Goal: Task Accomplishment & Management: Manage account settings

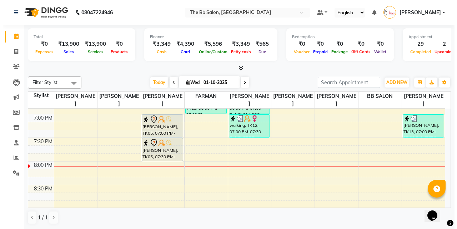
scroll to position [429, 0]
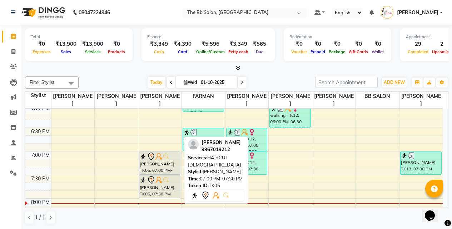
click at [158, 160] on img at bounding box center [158, 156] width 7 height 7
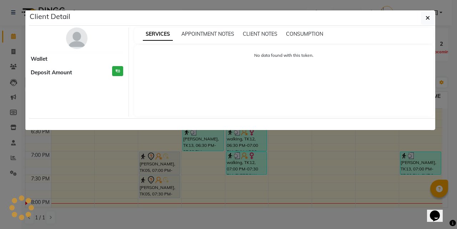
select select "7"
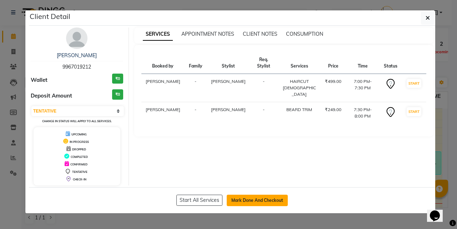
click at [250, 199] on button "Mark Done And Checkout" at bounding box center [257, 200] width 61 height 11
select select "service"
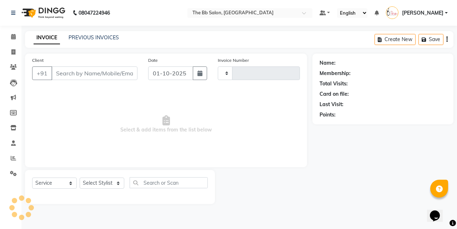
type input "99******12"
select select "83659"
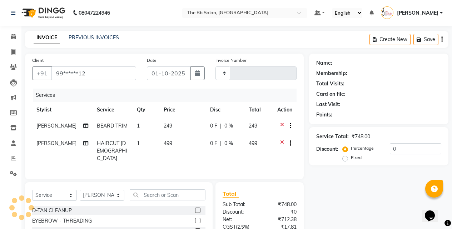
type input "4005"
select select "6231"
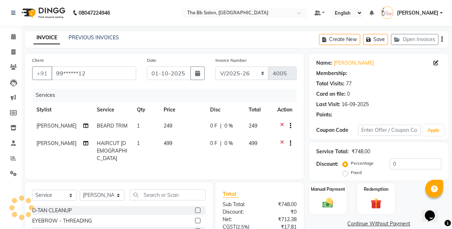
select select "1: Object"
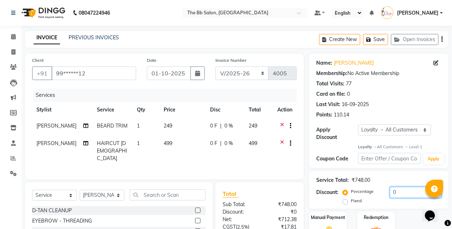
drag, startPoint x: 398, startPoint y: 187, endPoint x: 380, endPoint y: 191, distance: 18.7
click at [380, 191] on div "Percentage Fixed 0" at bounding box center [392, 196] width 97 height 19
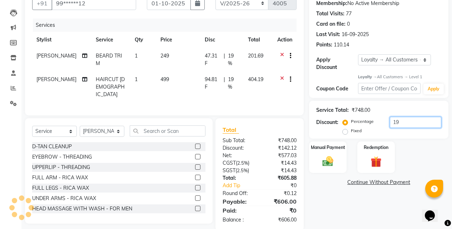
scroll to position [80, 0]
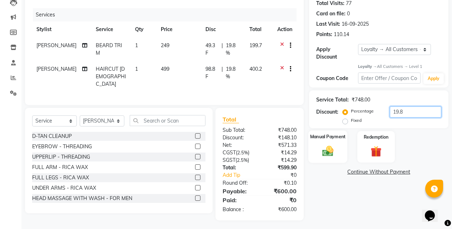
type input "19.8"
click at [337, 145] on div "Manual Payment" at bounding box center [327, 147] width 39 height 33
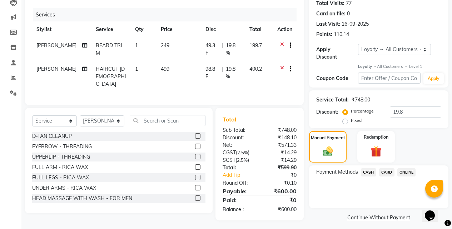
click at [403, 168] on span "ONLINE" at bounding box center [406, 172] width 19 height 8
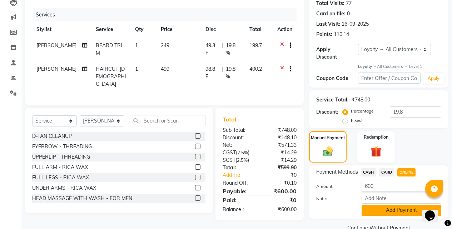
click at [392, 205] on button "Add Payment" at bounding box center [402, 210] width 80 height 11
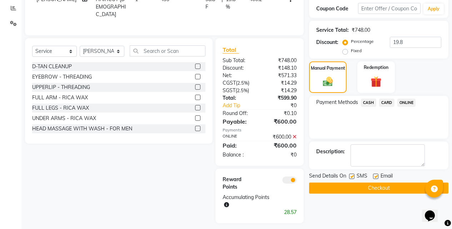
scroll to position [153, 0]
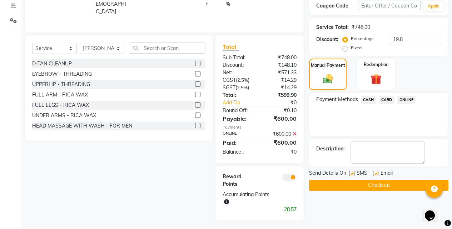
click at [376, 183] on button "Checkout" at bounding box center [378, 185] width 139 height 11
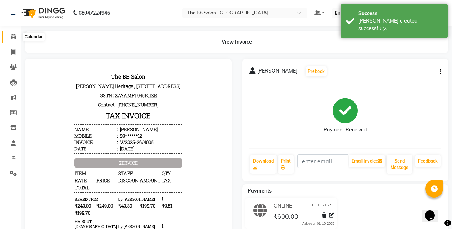
click at [10, 36] on span at bounding box center [13, 37] width 13 height 8
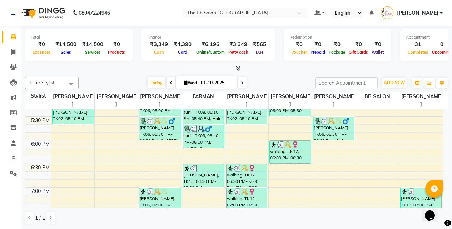
scroll to position [429, 0]
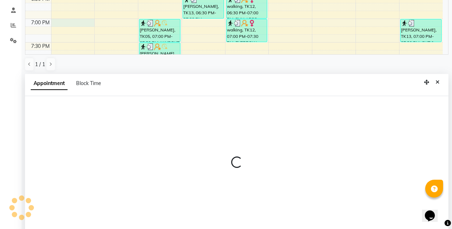
select select "83660"
select select "1140"
select select "tentative"
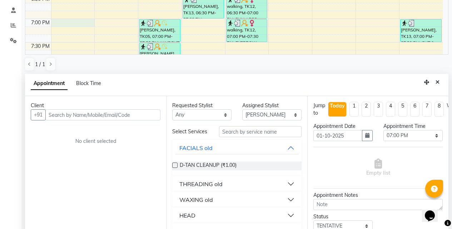
scroll to position [140, 0]
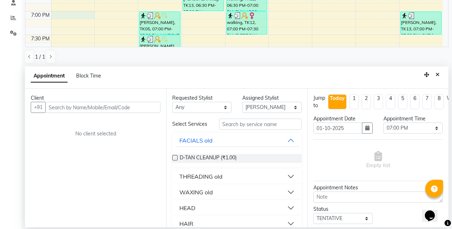
click at [67, 112] on input "text" at bounding box center [102, 107] width 115 height 11
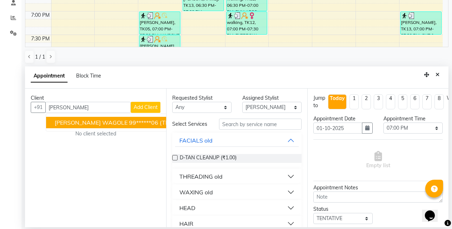
drag, startPoint x: 66, startPoint y: 123, endPoint x: 145, endPoint y: 122, distance: 79.0
click at [66, 123] on span "SATVIK WAGOLE" at bounding box center [91, 122] width 73 height 7
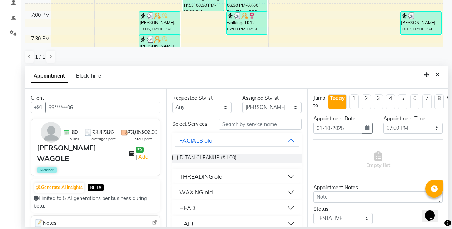
type input "99******06"
click at [236, 126] on input "text" at bounding box center [260, 124] width 83 height 11
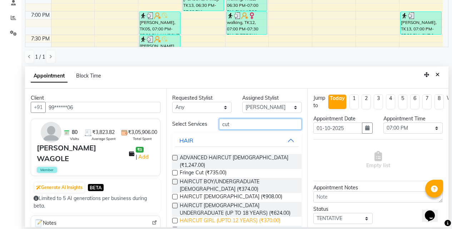
scroll to position [33, 0]
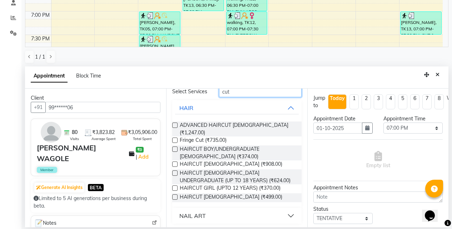
type input "cut"
click at [175, 196] on label at bounding box center [174, 196] width 5 height 5
click at [175, 196] on input "checkbox" at bounding box center [174, 197] width 5 height 5
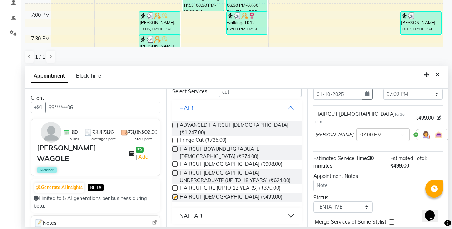
checkbox input "false"
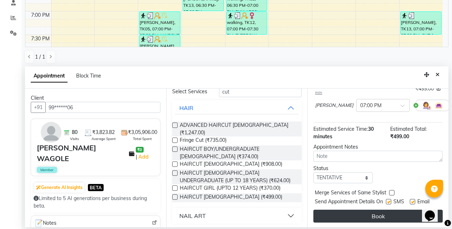
click at [367, 210] on button "Book" at bounding box center [377, 216] width 129 height 13
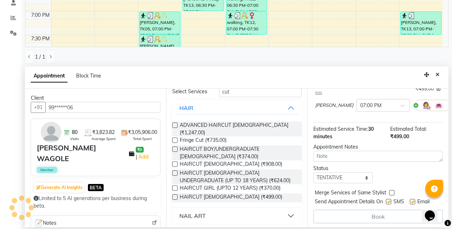
scroll to position [64, 0]
click at [104, 184] on span "BETA" at bounding box center [96, 187] width 16 height 7
click at [60, 183] on button "Generate AI Insights" at bounding box center [59, 188] width 50 height 10
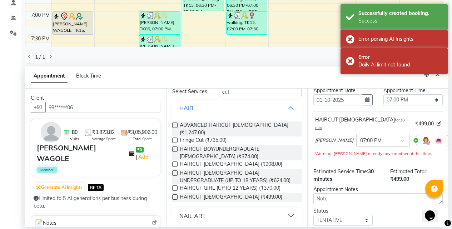
scroll to position [0, 0]
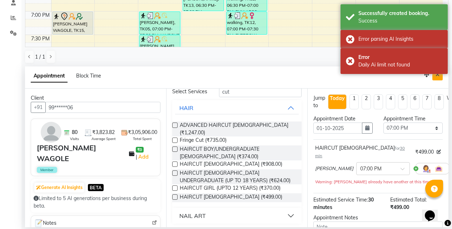
click at [437, 78] on button "Close" at bounding box center [437, 74] width 10 height 11
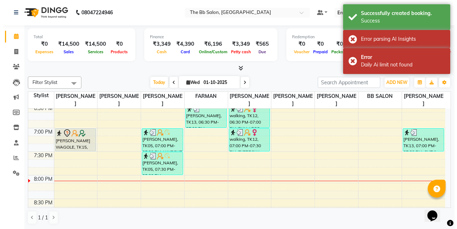
scroll to position [465, 0]
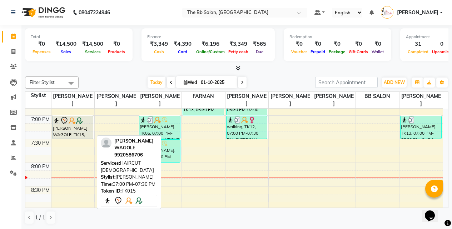
click at [62, 131] on div "[PERSON_NAME] WAGOLE, TK15, 07:00 PM-07:30 PM, HAIRCUT [DEMOGRAPHIC_DATA]" at bounding box center [73, 127] width 41 height 23
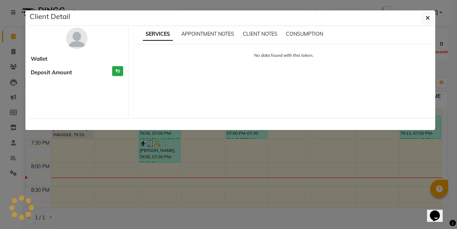
select select "7"
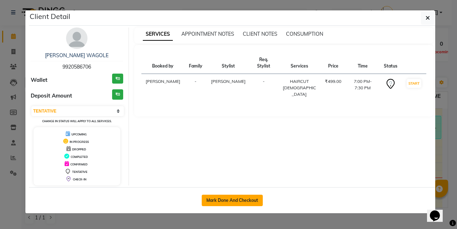
click at [237, 200] on button "Mark Done And Checkout" at bounding box center [232, 200] width 61 height 11
select select "service"
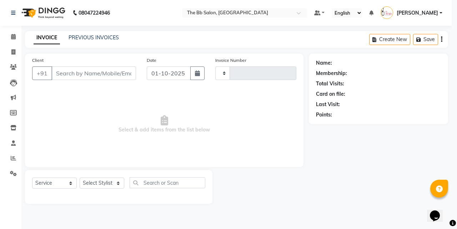
type input "4006"
select select "6231"
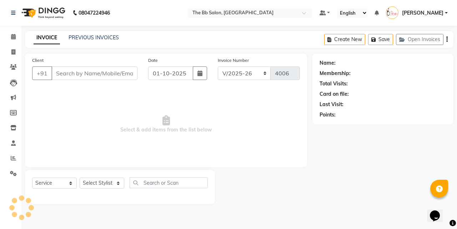
type input "99******06"
select select "83660"
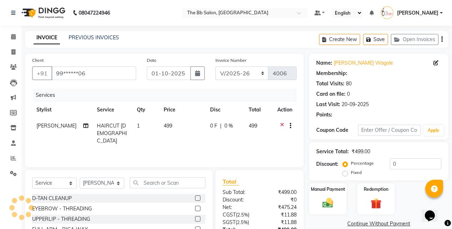
type input "20"
select select "2: Object"
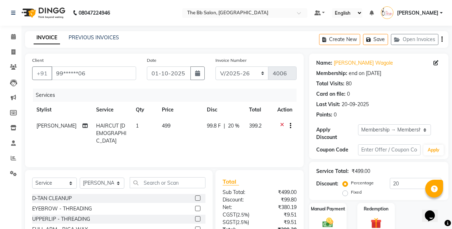
scroll to position [64, 0]
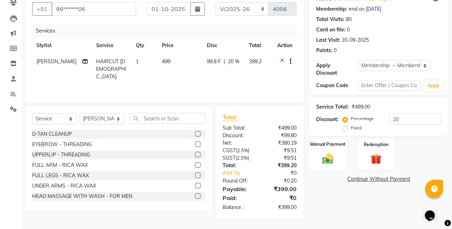
click at [319, 152] on img at bounding box center [328, 158] width 18 height 13
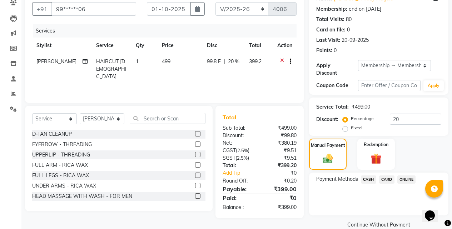
click at [406, 175] on span "ONLINE" at bounding box center [406, 179] width 19 height 8
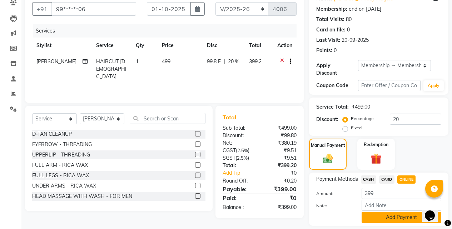
click at [389, 212] on button "Add Payment" at bounding box center [402, 217] width 80 height 11
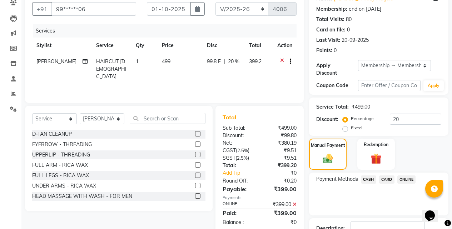
scroll to position [112, 0]
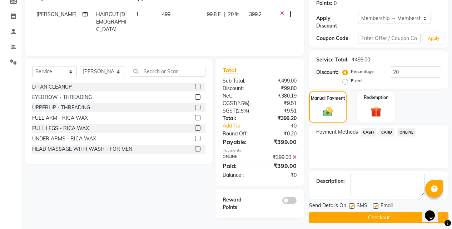
click at [354, 215] on button "Checkout" at bounding box center [378, 217] width 139 height 11
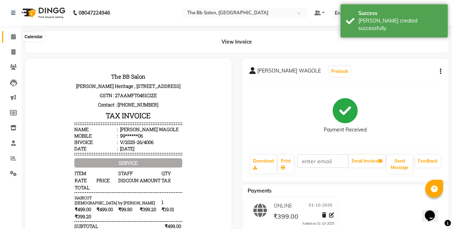
click at [11, 36] on icon at bounding box center [13, 36] width 5 height 5
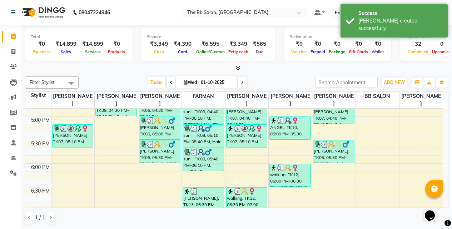
scroll to position [393, 0]
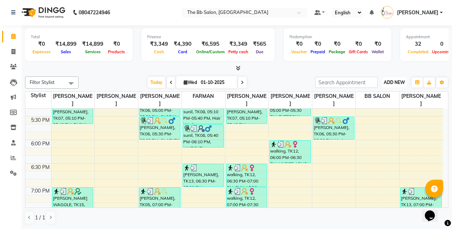
click at [397, 83] on span "ADD NEW" at bounding box center [394, 82] width 21 height 5
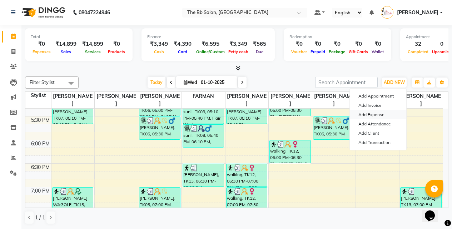
click at [372, 114] on link "Add Expense" at bounding box center [378, 114] width 56 height 9
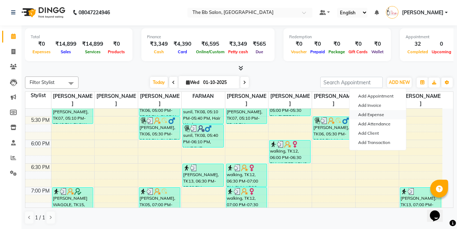
select select "1"
select select "5223"
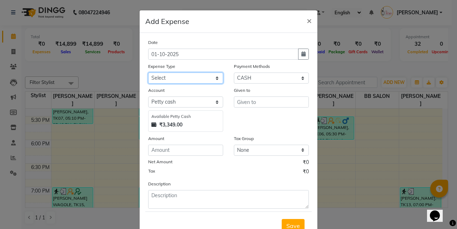
click at [163, 76] on select "Select AARTI MAM BANK TRANSFER Advance Salary CHEQUE Client Snacks Fuel Incenti…" at bounding box center [185, 78] width 75 height 11
select select "23122"
click at [148, 73] on select "Select AARTI MAM BANK TRANSFER Advance Salary CHEQUE Client Snacks Fuel Incenti…" at bounding box center [185, 78] width 75 height 11
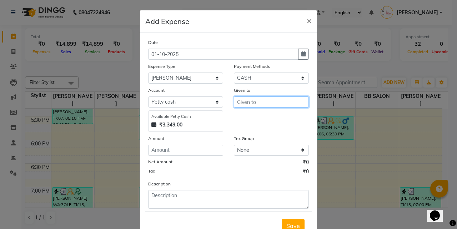
click at [243, 103] on input "text" at bounding box center [271, 101] width 75 height 11
click at [249, 114] on button "BB SALON" at bounding box center [262, 117] width 56 height 11
type input "BB SALON"
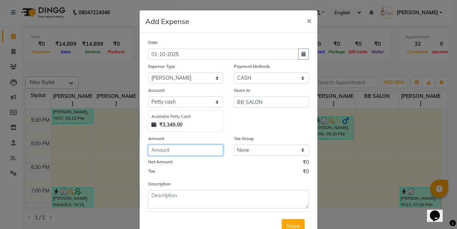
click at [162, 149] on input "number" at bounding box center [185, 150] width 75 height 11
type input "650"
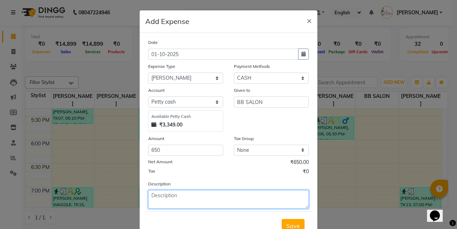
click at [192, 191] on textarea at bounding box center [228, 199] width 161 height 19
type textarea "given to shivraj"
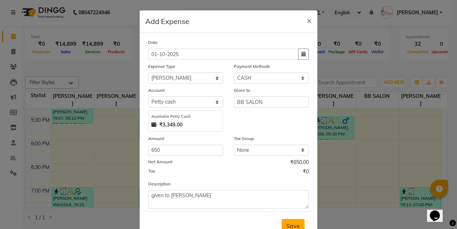
click at [291, 226] on span "Save" at bounding box center [294, 225] width 14 height 7
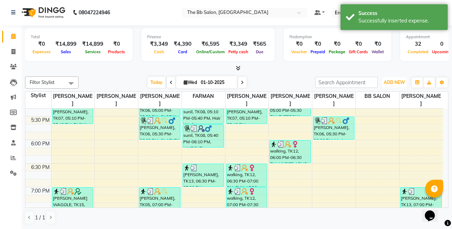
drag, startPoint x: 396, startPoint y: 83, endPoint x: 394, endPoint y: 90, distance: 7.6
click at [396, 82] on span "ADD NEW" at bounding box center [394, 82] width 21 height 5
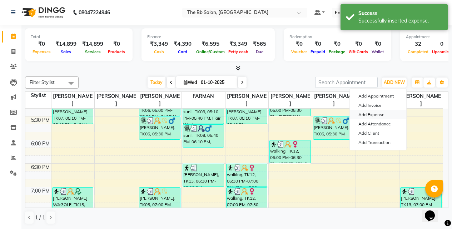
click at [363, 116] on link "Add Expense" at bounding box center [378, 114] width 56 height 9
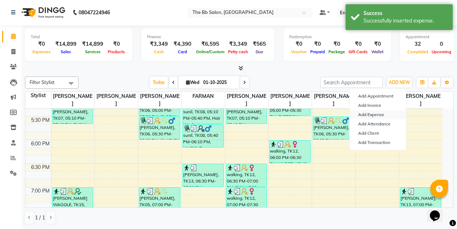
select select "1"
select select "5223"
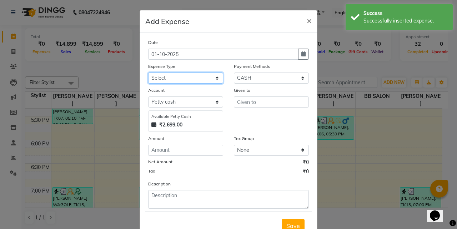
click at [168, 78] on select "Select AARTI MAM BANK TRANSFER Advance Salary CHEQUE Client Snacks Fuel Incenti…" at bounding box center [185, 78] width 75 height 11
select select "23113"
click at [148, 73] on select "Select AARTI MAM BANK TRANSFER Advance Salary CHEQUE Client Snacks Fuel Incenti…" at bounding box center [185, 78] width 75 height 11
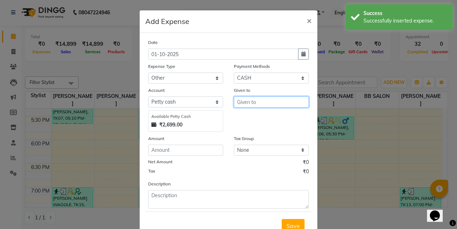
click at [237, 101] on input "text" at bounding box center [271, 101] width 75 height 11
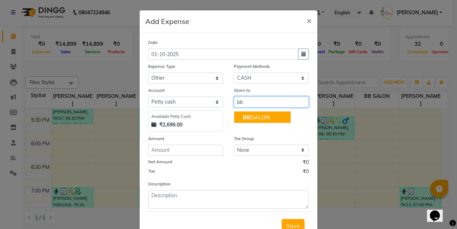
click at [252, 117] on ngb-highlight "BB SALON" at bounding box center [256, 117] width 27 height 7
type input "BB SALON"
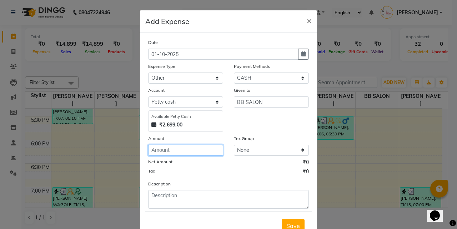
click at [160, 150] on input "number" at bounding box center [185, 150] width 75 height 11
type input "700"
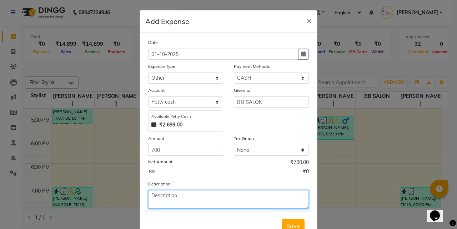
click at [170, 205] on textarea at bounding box center [228, 199] width 161 height 19
type textarea "given for sweet"
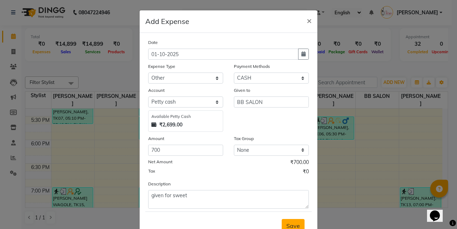
click at [292, 220] on button "Save" at bounding box center [293, 226] width 23 height 14
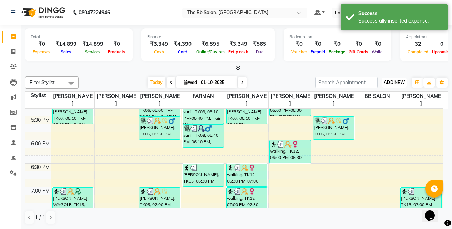
click at [395, 78] on button "ADD NEW Toggle Dropdown" at bounding box center [394, 83] width 25 height 10
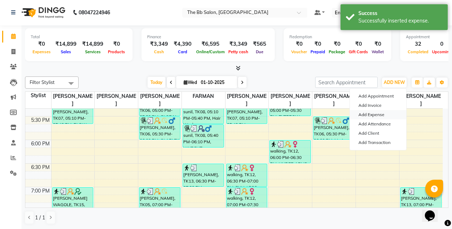
click at [386, 113] on link "Add Expense" at bounding box center [378, 114] width 56 height 9
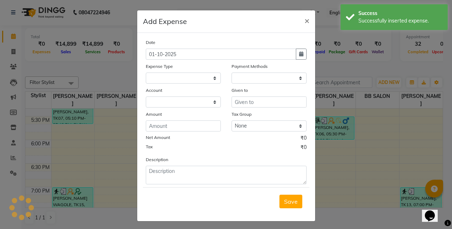
select select
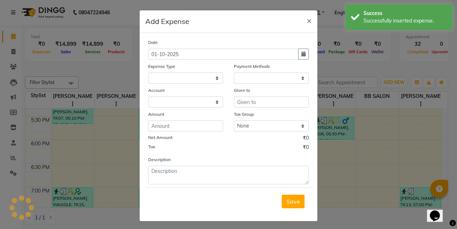
select select "1"
select select "5223"
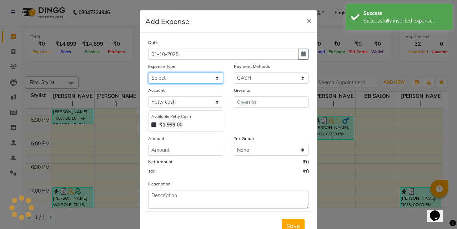
click at [189, 82] on select "Select AARTI MAM BANK TRANSFER Advance Salary CHEQUE Client Snacks Fuel Incenti…" at bounding box center [185, 78] width 75 height 11
select select "23113"
click at [148, 73] on select "Select AARTI MAM BANK TRANSFER Advance Salary CHEQUE Client Snacks Fuel Incenti…" at bounding box center [185, 78] width 75 height 11
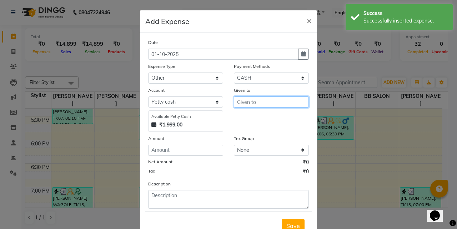
click at [252, 103] on input "text" at bounding box center [271, 101] width 75 height 11
click at [253, 118] on ngb-highlight "BB SALON" at bounding box center [256, 117] width 27 height 7
type input "BB SALON"
click at [172, 158] on div "Date 01-10-2025 Expense Type Select AARTI MAM BANK TRANSFER Advance Salary CHEQ…" at bounding box center [228, 124] width 161 height 170
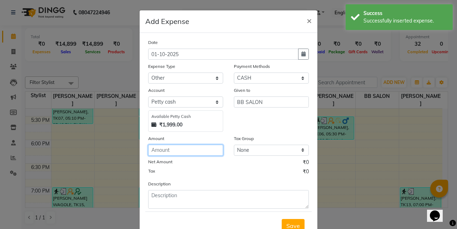
click at [177, 150] on input "number" at bounding box center [185, 150] width 75 height 11
type input "100"
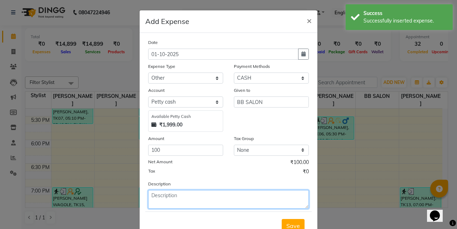
click at [164, 201] on textarea at bounding box center [228, 199] width 161 height 19
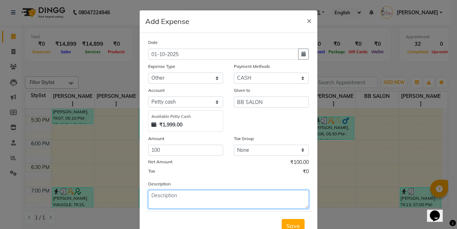
type textarea "f"
type textarea "given for garbage"
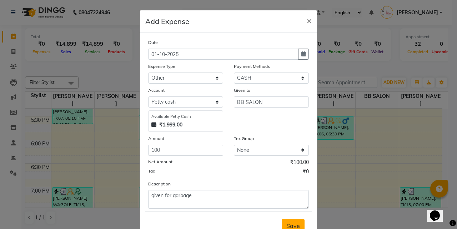
click at [292, 222] on button "Save" at bounding box center [293, 226] width 23 height 14
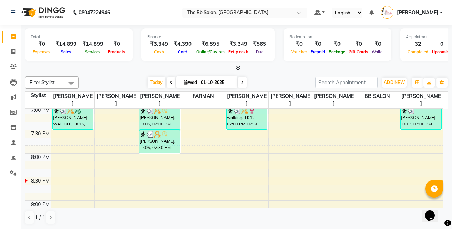
scroll to position [490, 0]
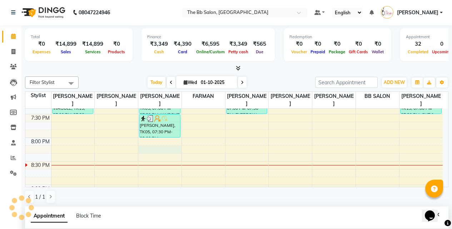
select select "83659"
select select "tentative"
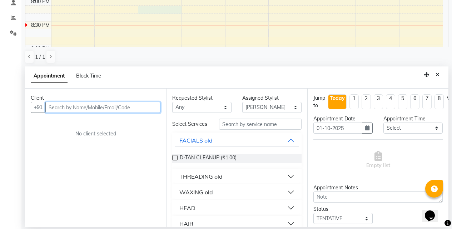
click at [68, 109] on input "text" at bounding box center [102, 107] width 115 height 11
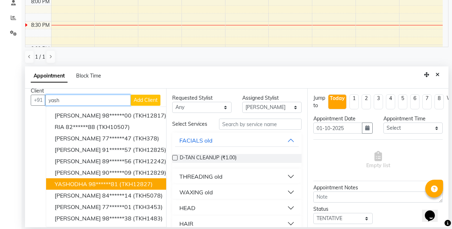
scroll to position [13, 0]
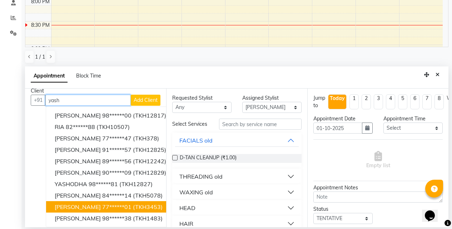
click at [84, 204] on span "YASH sonawane" at bounding box center [78, 206] width 46 height 7
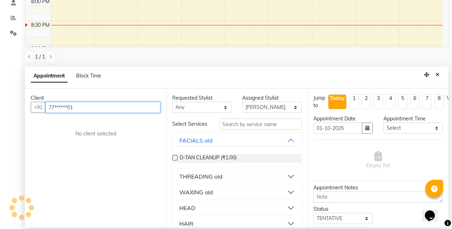
scroll to position [0, 0]
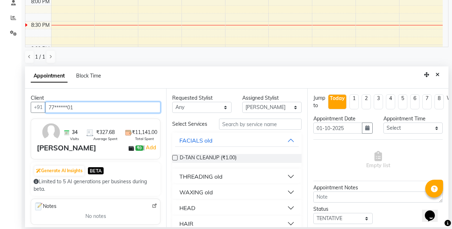
type input "77******01"
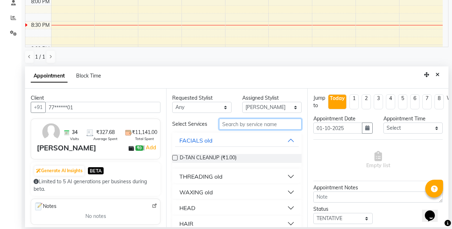
click at [231, 129] on input "text" at bounding box center [260, 124] width 83 height 11
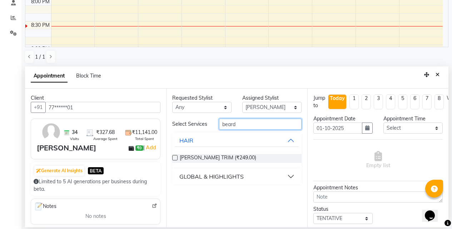
type input "beard"
click at [178, 157] on div "[PERSON_NAME] TRIM (₹249.00)" at bounding box center [236, 158] width 129 height 9
click at [173, 158] on label at bounding box center [174, 157] width 5 height 5
click at [173, 158] on input "checkbox" at bounding box center [174, 158] width 5 height 5
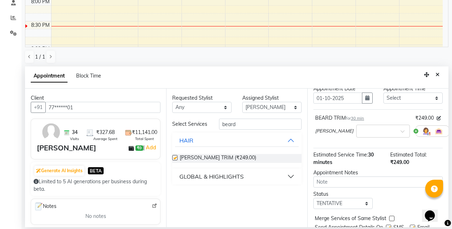
checkbox input "false"
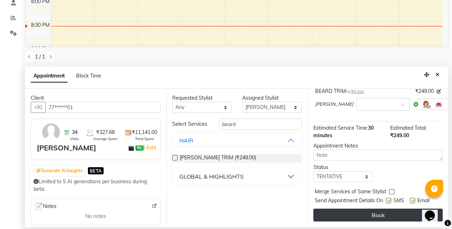
click at [355, 209] on button "Book" at bounding box center [377, 215] width 129 height 13
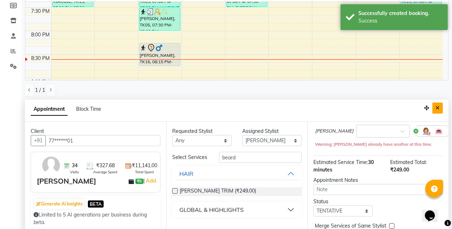
click at [440, 112] on button "Close" at bounding box center [437, 108] width 10 height 11
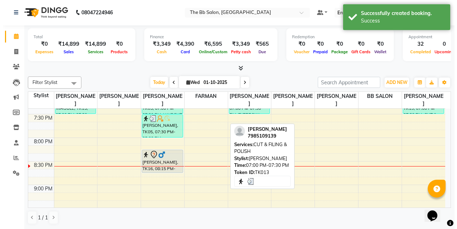
scroll to position [0, 0]
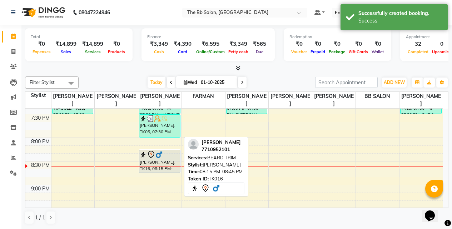
click at [164, 158] on div at bounding box center [160, 154] width 40 height 9
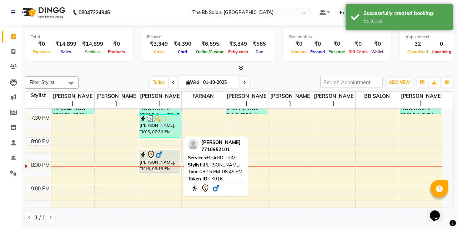
select select "7"
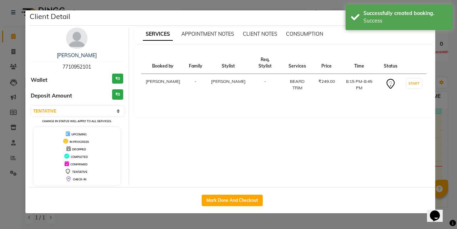
click at [228, 194] on div "Mark Done And Checkout" at bounding box center [232, 200] width 407 height 26
click at [226, 198] on button "Mark Done And Checkout" at bounding box center [232, 200] width 61 height 11
select select "6231"
select select "service"
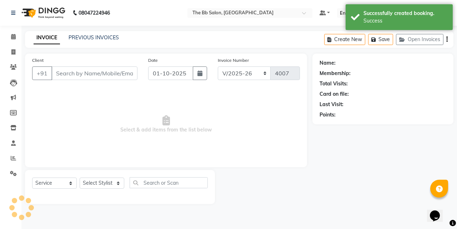
type input "77******01"
select select "83659"
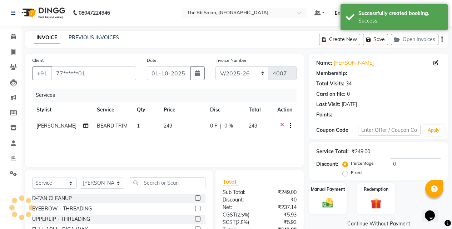
select select "1: Object"
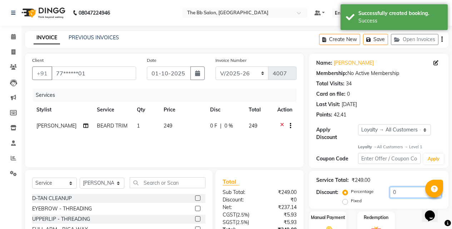
click at [392, 188] on input "0" at bounding box center [415, 192] width 51 height 11
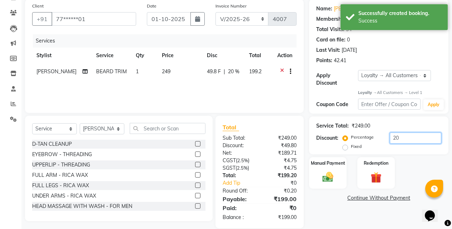
scroll to position [64, 0]
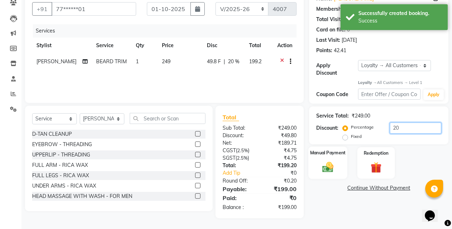
type input "20"
click at [325, 153] on div "Manual Payment" at bounding box center [327, 163] width 39 height 33
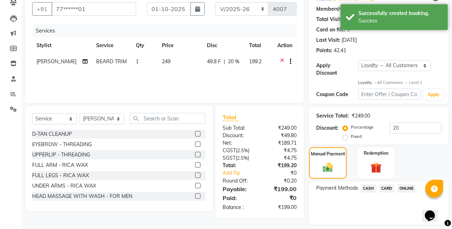
click at [367, 184] on span "CASH" at bounding box center [368, 188] width 15 height 8
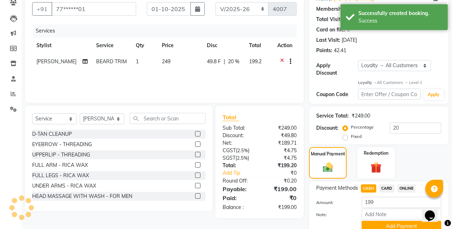
scroll to position [90, 0]
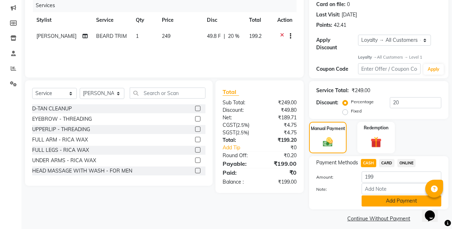
click at [387, 199] on button "Add Payment" at bounding box center [402, 200] width 80 height 11
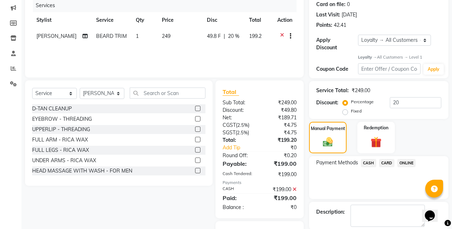
scroll to position [140, 0]
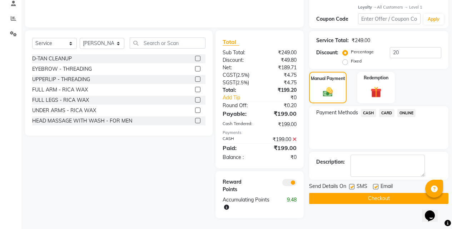
click at [383, 193] on button "Checkout" at bounding box center [378, 198] width 139 height 11
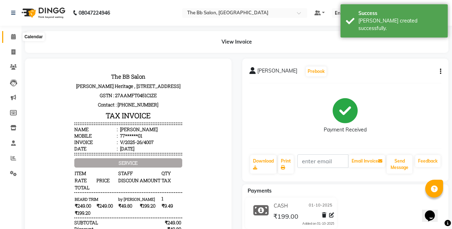
click at [15, 37] on icon at bounding box center [13, 36] width 5 height 5
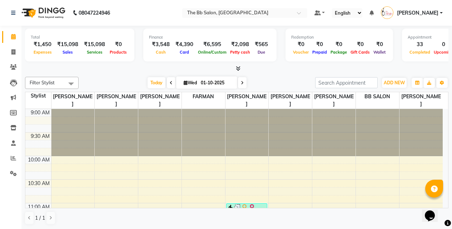
scroll to position [0, 0]
click at [245, 82] on span at bounding box center [242, 82] width 9 height 11
type input "02-10-2025"
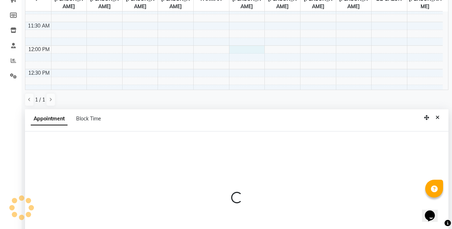
scroll to position [140, 0]
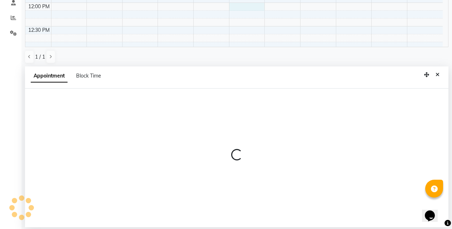
select select "83516"
select select "tentative"
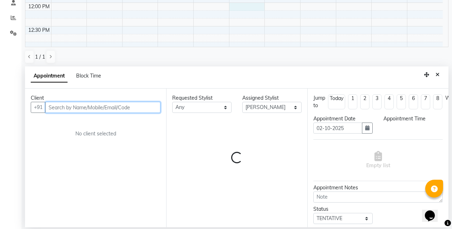
select select "720"
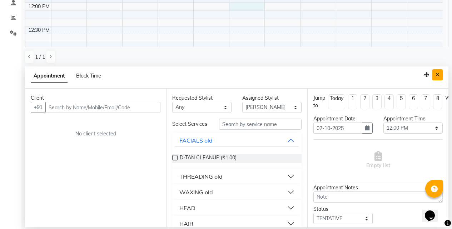
click at [435, 76] on button "Close" at bounding box center [437, 74] width 10 height 11
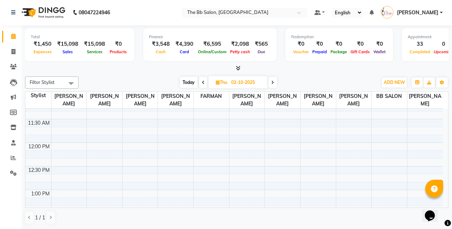
click at [303, 79] on div "Today Thu 02-10-2025" at bounding box center [228, 82] width 292 height 11
select select "83516"
select select "tentative"
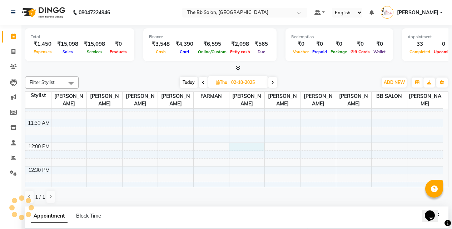
select select "720"
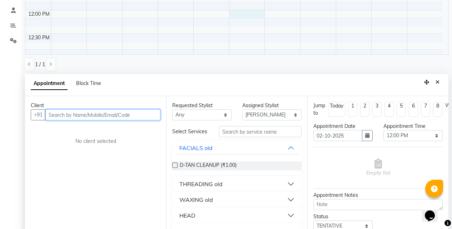
scroll to position [133, 0]
click at [68, 115] on input "text" at bounding box center [102, 114] width 115 height 11
type input "a"
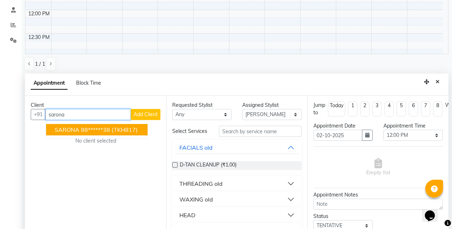
click at [88, 128] on ngb-highlight "98******38" at bounding box center [95, 129] width 29 height 7
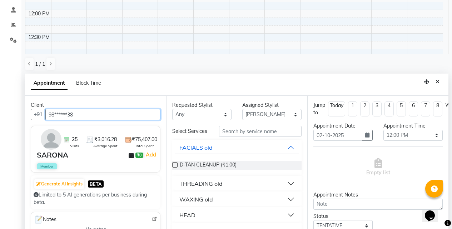
type input "98******38"
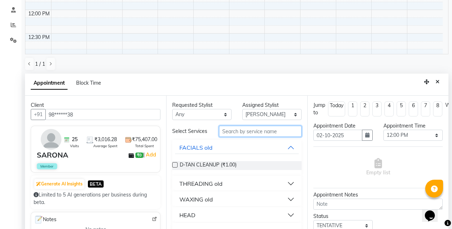
click at [241, 134] on input "text" at bounding box center [260, 131] width 83 height 11
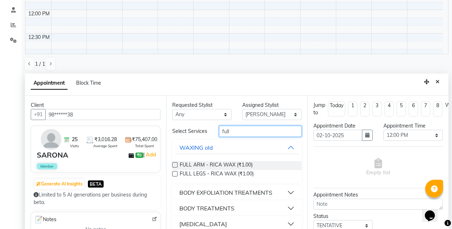
scroll to position [23, 0]
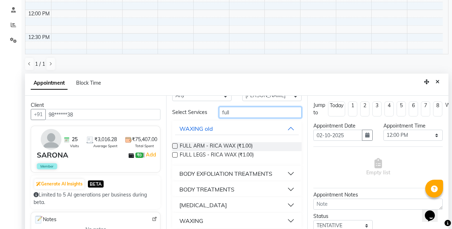
type input "full"
click at [189, 219] on div "WAXING" at bounding box center [191, 221] width 24 height 9
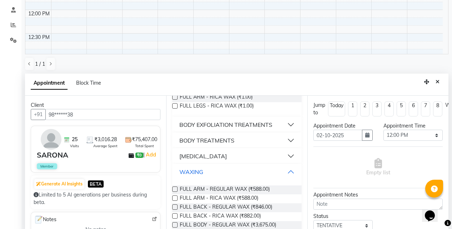
scroll to position [145, 0]
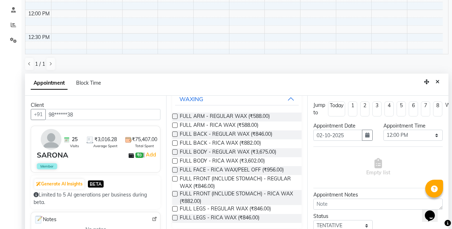
click at [175, 218] on label at bounding box center [174, 217] width 5 height 5
click at [175, 218] on input "checkbox" at bounding box center [174, 218] width 5 height 5
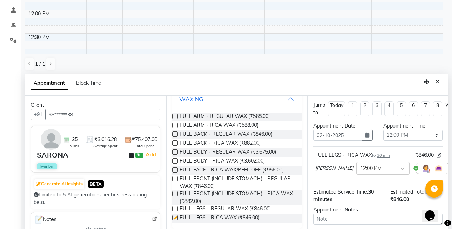
checkbox input "false"
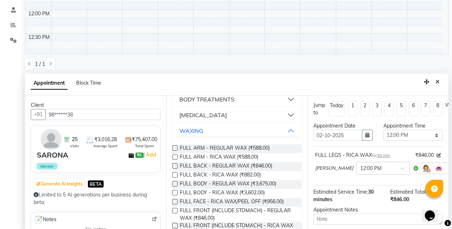
click at [173, 160] on label at bounding box center [174, 156] width 5 height 5
click at [173, 160] on input "checkbox" at bounding box center [174, 157] width 5 height 5
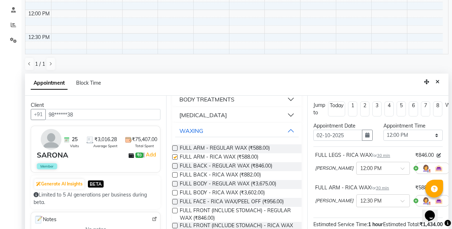
checkbox input "false"
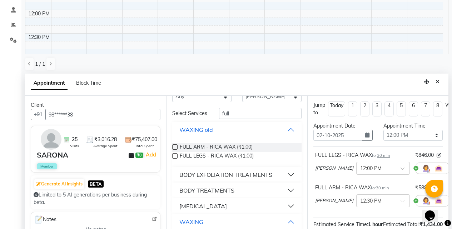
scroll to position [0, 0]
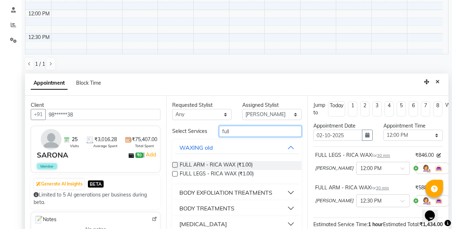
drag, startPoint x: 239, startPoint y: 132, endPoint x: 184, endPoint y: 139, distance: 54.8
click at [184, 137] on div "Select Services full" at bounding box center [237, 131] width 140 height 11
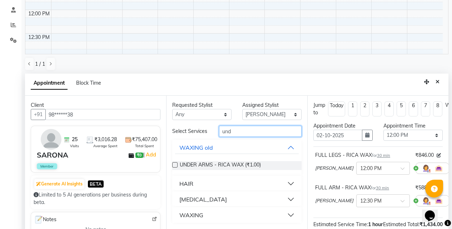
scroll to position [140, 0]
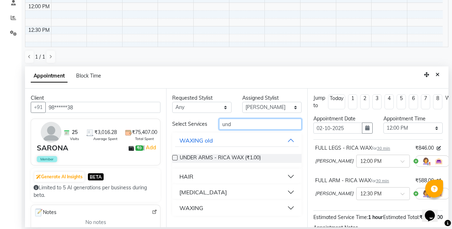
type input "und"
click at [195, 208] on div "WAXING" at bounding box center [191, 208] width 24 height 9
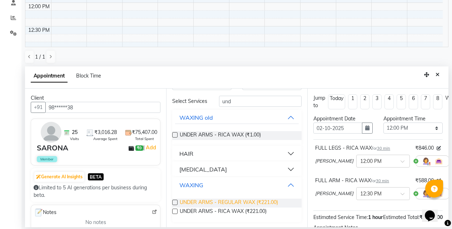
scroll to position [24, 0]
click at [175, 213] on label at bounding box center [174, 210] width 5 height 5
click at [175, 213] on input "checkbox" at bounding box center [174, 211] width 5 height 5
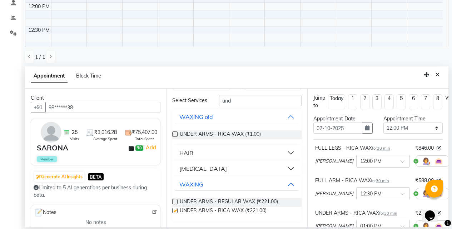
scroll to position [8, 0]
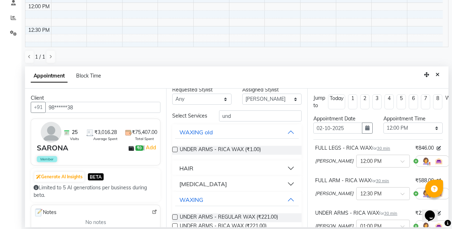
checkbox input "false"
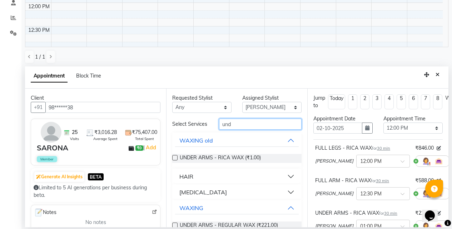
drag, startPoint x: 219, startPoint y: 132, endPoint x: 195, endPoint y: 135, distance: 24.9
click at [195, 135] on div "Select Services und WAXING old UNDER ARMS - RICA WAX (₹1.00) HAIR [MEDICAL_DATA…" at bounding box center [236, 182] width 129 height 127
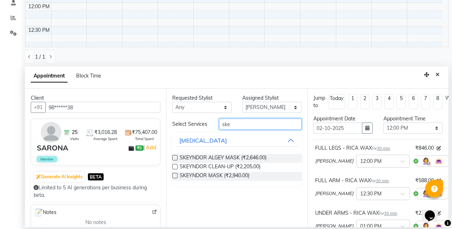
type input "ske"
click at [173, 165] on label at bounding box center [174, 166] width 5 height 5
click at [173, 165] on input "checkbox" at bounding box center [174, 167] width 5 height 5
checkbox input "false"
drag, startPoint x: 245, startPoint y: 128, endPoint x: 199, endPoint y: 131, distance: 45.8
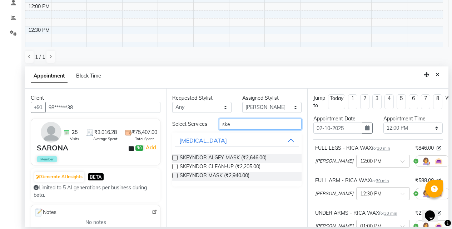
click at [199, 131] on div "Select Services ske [MEDICAL_DATA] SKEYNDOR ALGEY MASK (₹2,646.00) SKEYNDOR CLE…" at bounding box center [236, 153] width 129 height 68
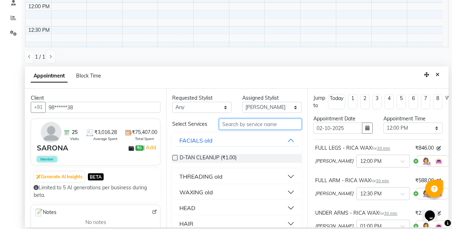
click at [249, 126] on input "text" at bounding box center [260, 124] width 83 height 11
type input "eye"
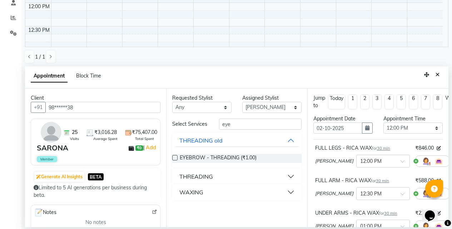
click at [194, 192] on div "WAXING" at bounding box center [191, 192] width 24 height 9
click at [193, 172] on button "THREADING" at bounding box center [237, 176] width 124 height 13
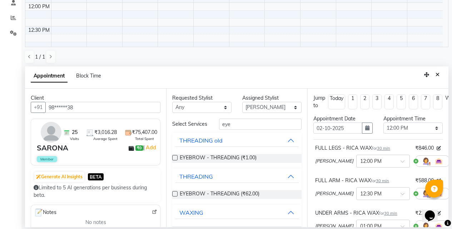
click at [175, 197] on label at bounding box center [174, 193] width 5 height 5
click at [175, 197] on input "checkbox" at bounding box center [174, 194] width 5 height 5
click at [175, 197] on label at bounding box center [174, 193] width 5 height 5
click at [175, 197] on input "checkbox" at bounding box center [174, 194] width 5 height 5
checkbox input "false"
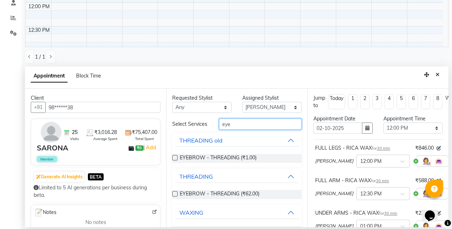
drag, startPoint x: 237, startPoint y: 125, endPoint x: 182, endPoint y: 129, distance: 54.5
click at [182, 129] on div "Select Services eye" at bounding box center [237, 124] width 140 height 11
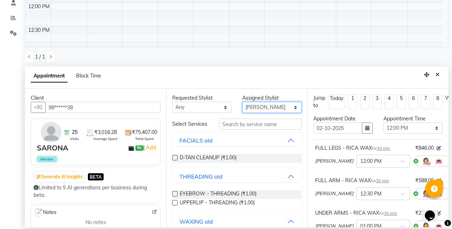
click at [262, 108] on select "Select BB SALON [PERSON_NAME] [PERSON_NAME] [PERSON_NAME] [PERSON_NAME] [PERSON…" at bounding box center [271, 107] width 59 height 11
select select "83524"
click at [242, 102] on select "Select BB SALON [PERSON_NAME] [PERSON_NAME] [PERSON_NAME] [PERSON_NAME] [PERSON…" at bounding box center [271, 107] width 59 height 11
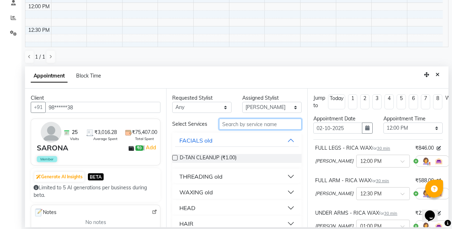
click at [229, 127] on input "text" at bounding box center [260, 124] width 83 height 11
type input "f"
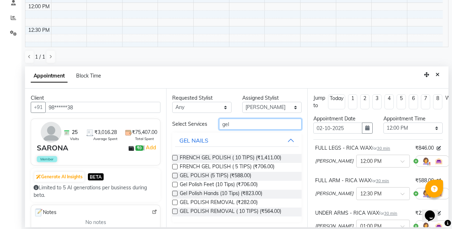
type input "gel"
click at [174, 196] on label at bounding box center [174, 193] width 5 height 5
click at [174, 197] on input "checkbox" at bounding box center [174, 194] width 5 height 5
checkbox input "false"
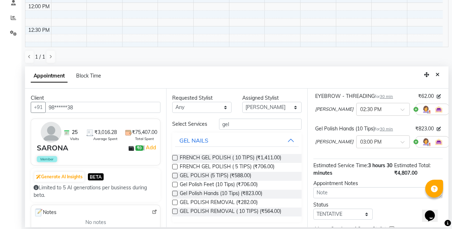
scroll to position [264, 0]
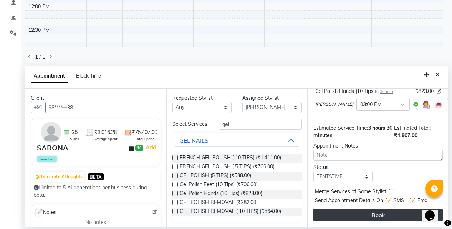
click at [372, 209] on button "Book" at bounding box center [377, 215] width 129 height 13
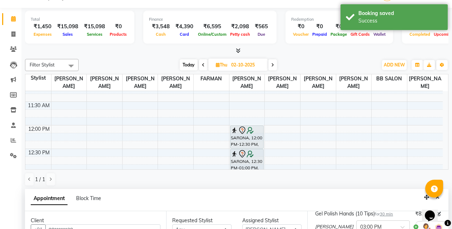
scroll to position [271, 0]
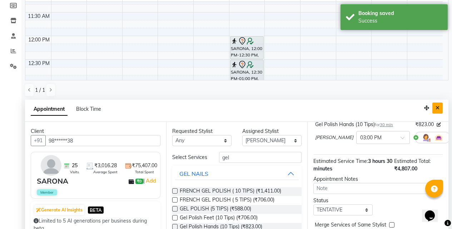
click at [436, 108] on icon "Close" at bounding box center [438, 107] width 4 height 5
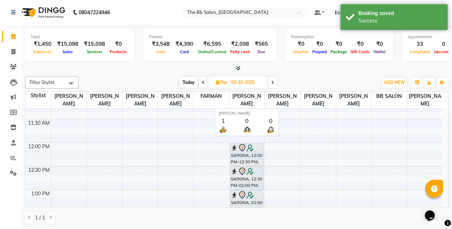
scroll to position [0, 0]
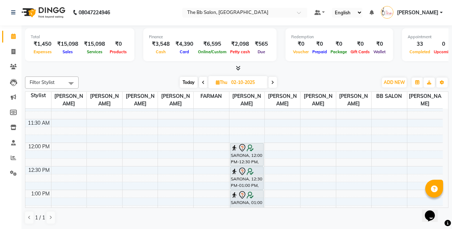
click at [182, 83] on span "Today" at bounding box center [189, 82] width 18 height 11
type input "01-10-2025"
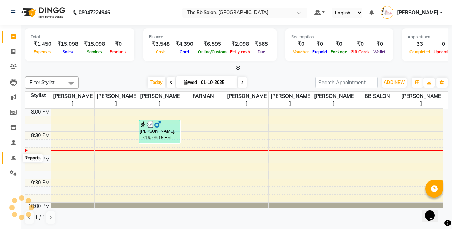
click at [11, 160] on icon at bounding box center [13, 157] width 5 height 5
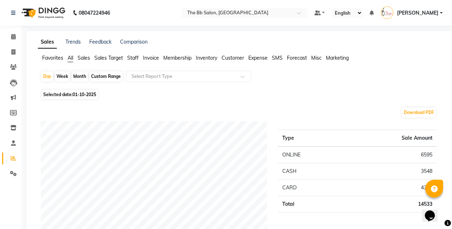
click at [137, 58] on span "Staff" at bounding box center [132, 58] width 11 height 6
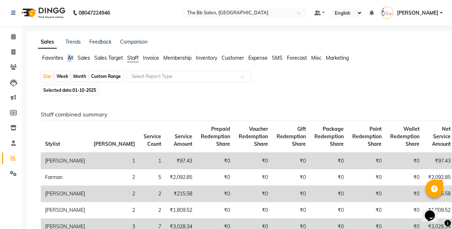
click at [70, 58] on span "All" at bounding box center [71, 58] width 6 height 6
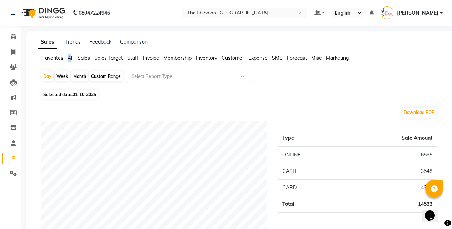
scroll to position [71, 0]
